Goal: Navigation & Orientation: Go to known website

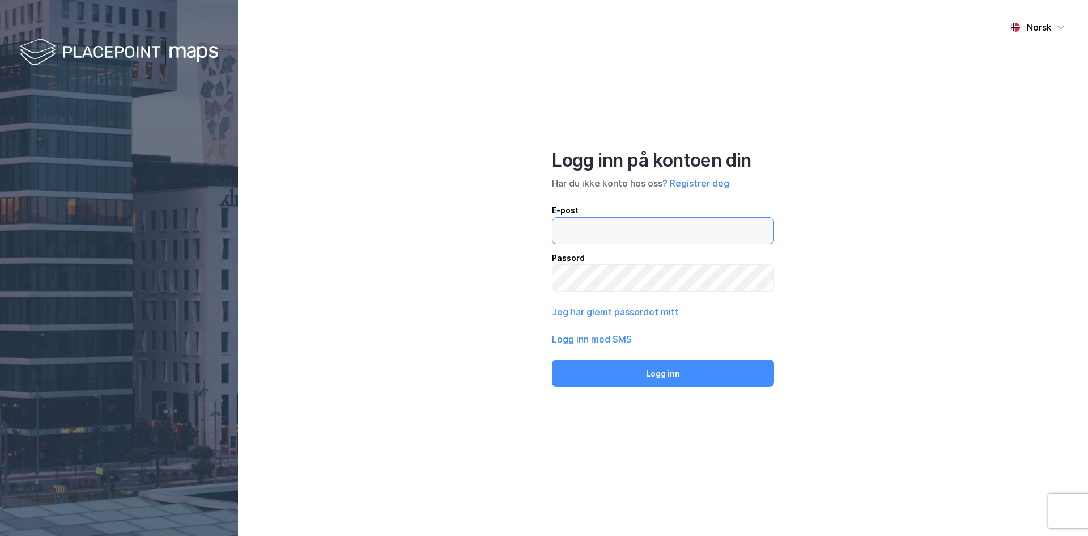
type input "[EMAIL_ADDRESS][PERSON_NAME][DOMAIN_NAME]"
click at [643, 357] on div "Logg inn på kontoen din Har du ikke konto hos oss? Registrer deg E-post [EMAIL_…" at bounding box center [663, 268] width 222 height 238
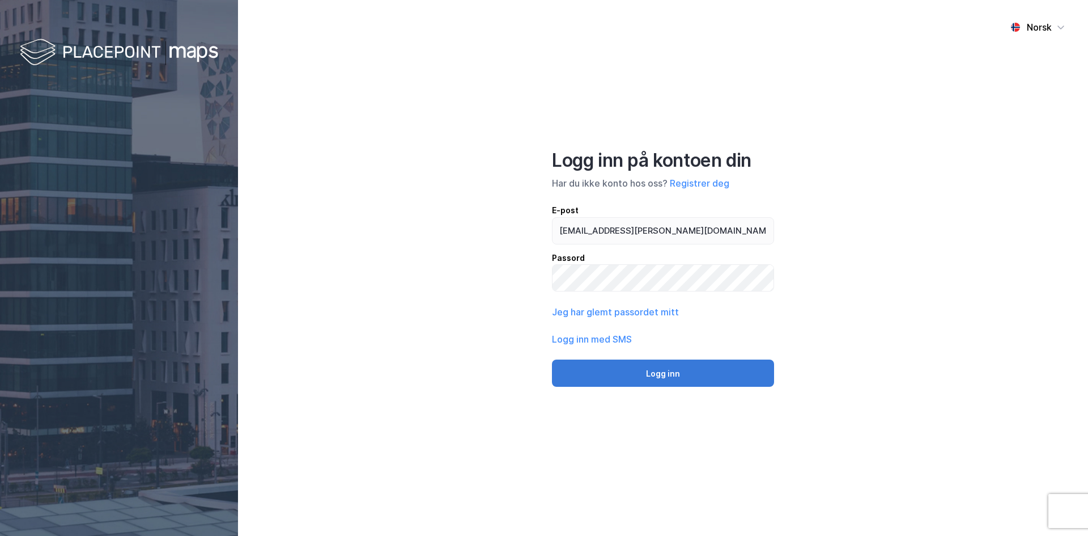
click at [642, 364] on button "Logg inn" at bounding box center [663, 372] width 222 height 27
